Goal: Transaction & Acquisition: Book appointment/travel/reservation

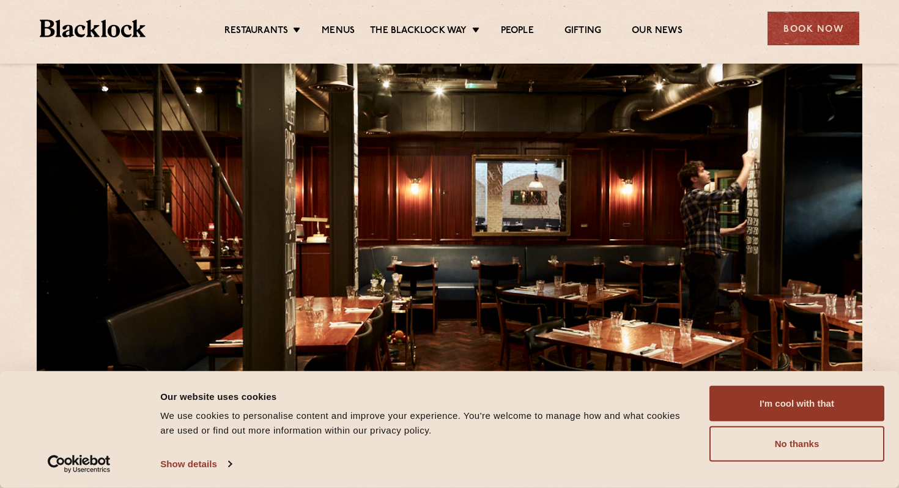
scroll to position [37, 0]
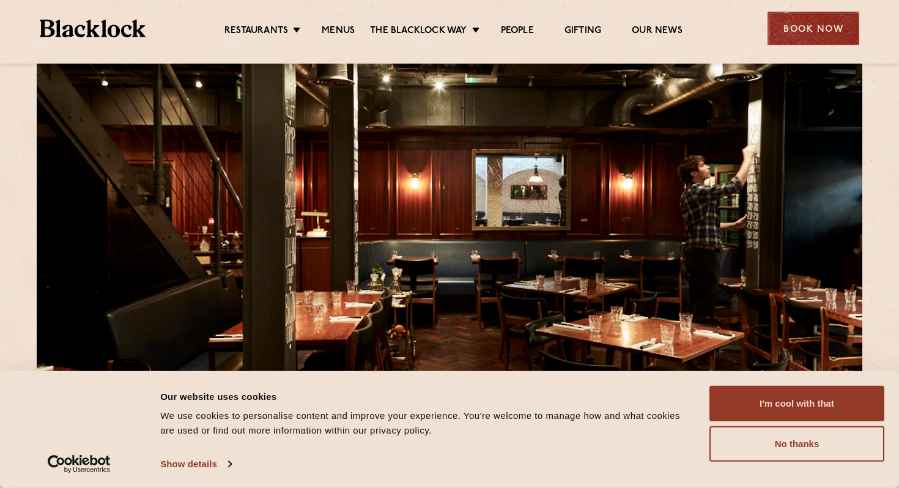
click at [795, 24] on div "Book Now" at bounding box center [814, 29] width 92 height 34
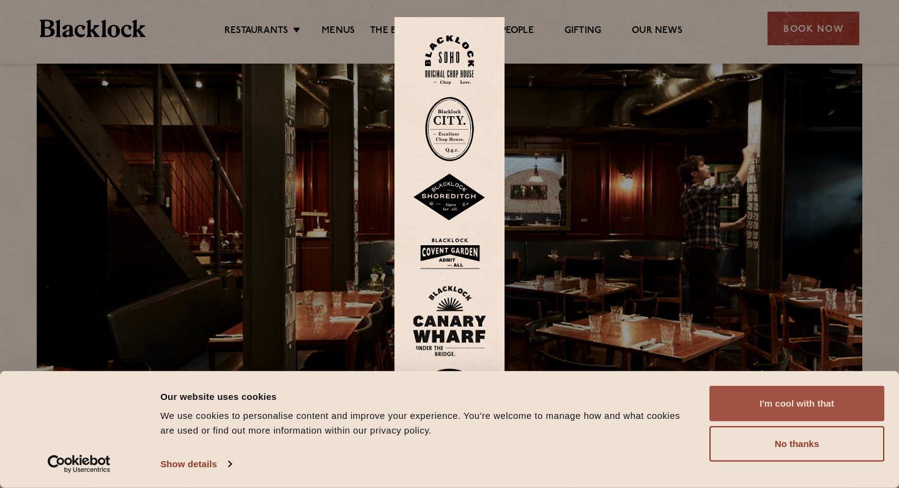
click at [790, 404] on button "I'm cool with that" at bounding box center [797, 403] width 175 height 35
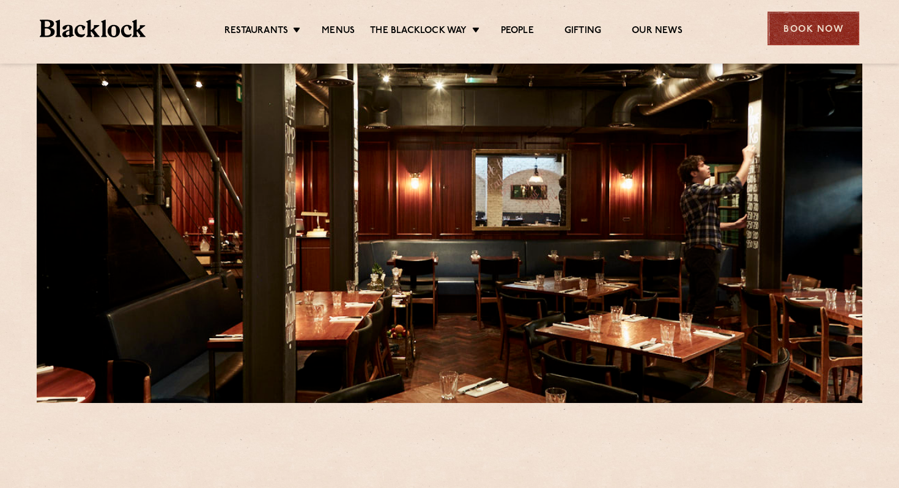
click at [815, 19] on div "Book Now" at bounding box center [814, 29] width 92 height 34
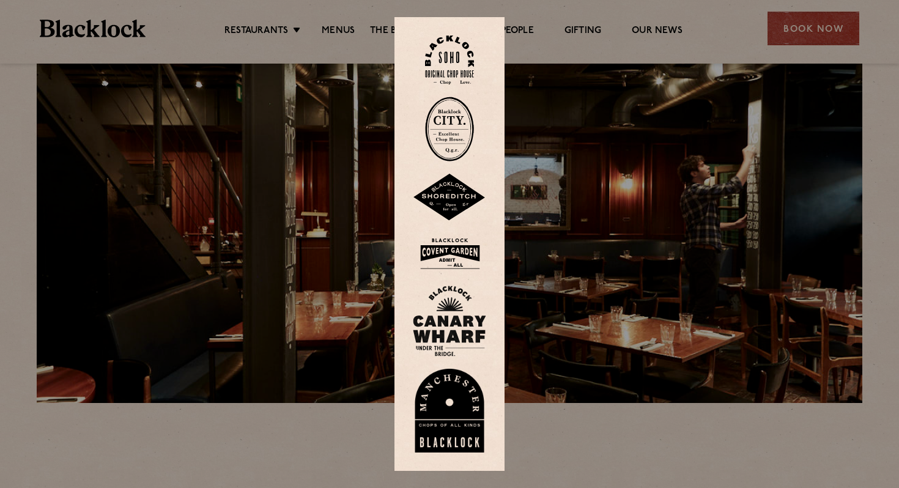
click at [458, 61] on img at bounding box center [449, 60] width 49 height 50
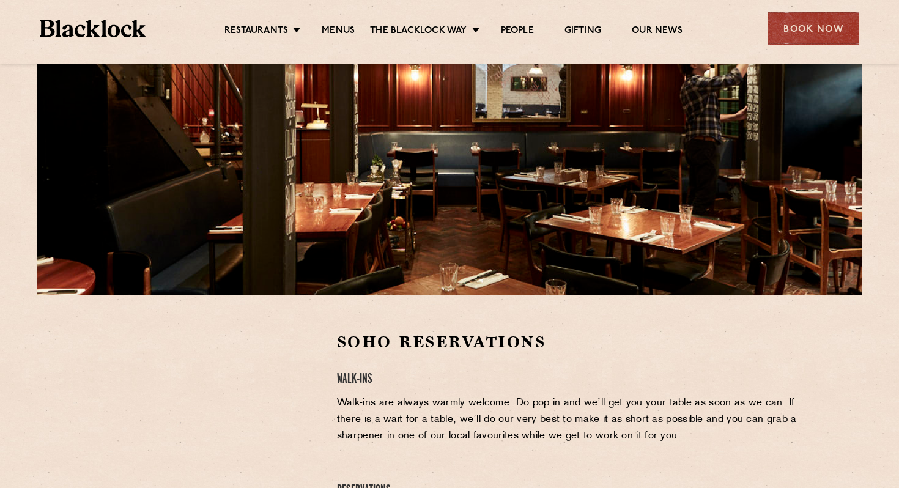
scroll to position [41, 0]
